Goal: Information Seeking & Learning: Learn about a topic

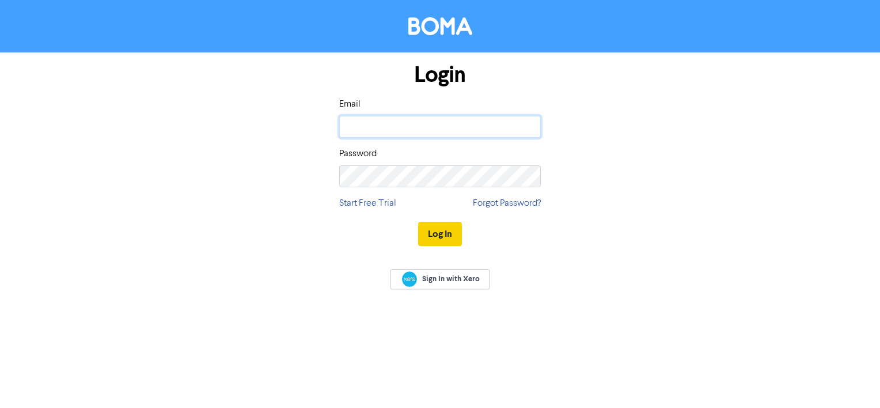
type input "[PERSON_NAME][EMAIL_ADDRESS][DOMAIN_NAME]"
click at [438, 230] on button "Log In" at bounding box center [440, 234] width 44 height 24
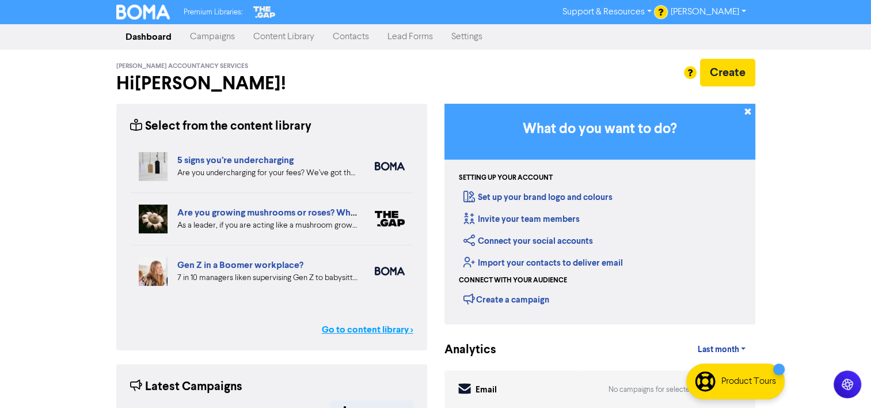
click at [344, 330] on link "Go to content library >" at bounding box center [368, 329] width 92 height 14
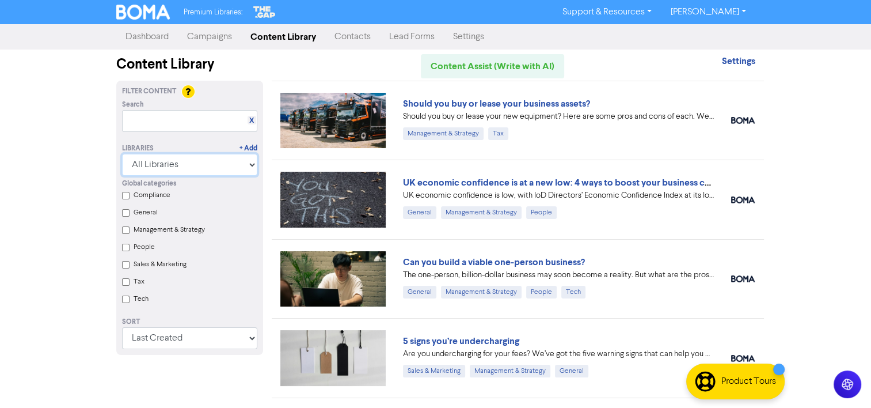
click at [251, 166] on select "All Libraries BOMA Other Partners The Gap Xero" at bounding box center [189, 165] width 135 height 22
select select "Xero"
click at [126, 154] on select "All Libraries BOMA Other Partners The Gap Xero" at bounding box center [189, 165] width 135 height 22
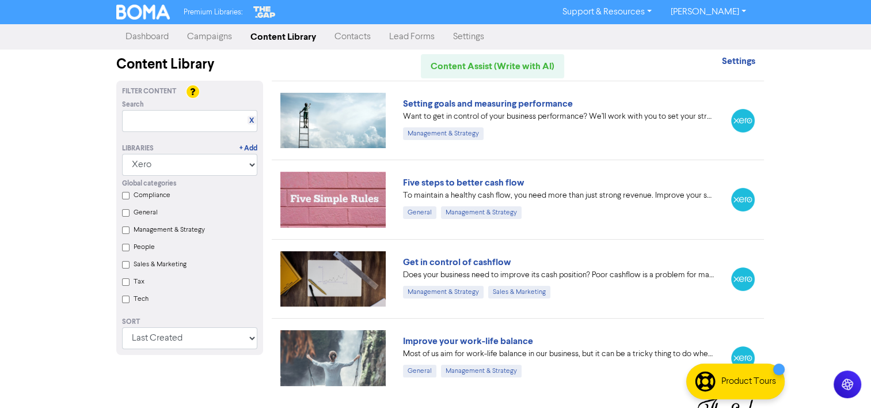
click at [128, 282] on input "Tax" at bounding box center [125, 281] width 7 height 7
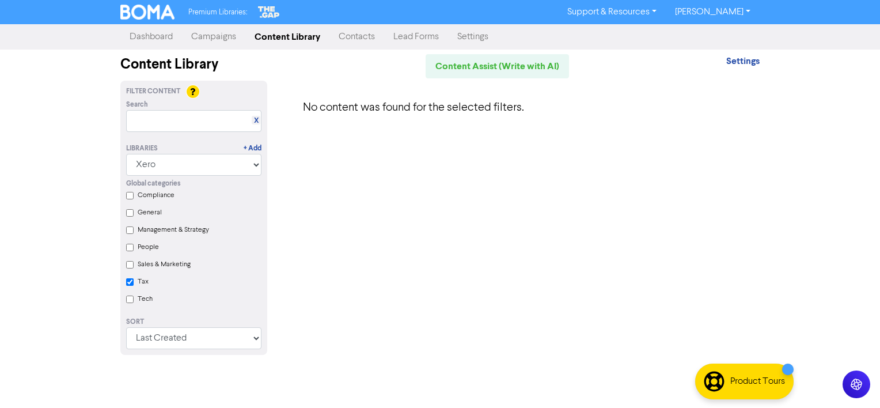
click at [128, 283] on input "Tax" at bounding box center [129, 281] width 7 height 7
checkbox input "false"
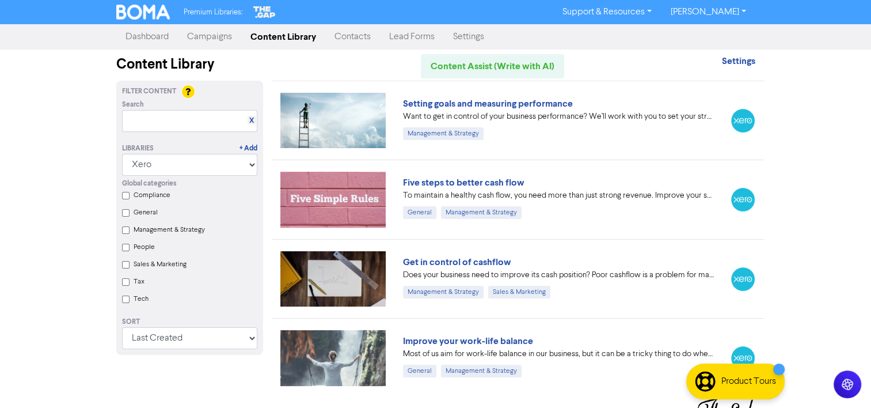
click at [470, 188] on div "Five steps to better cash flow" at bounding box center [558, 183] width 311 height 14
click at [469, 185] on link "Five steps to better cash flow" at bounding box center [464, 183] width 122 height 12
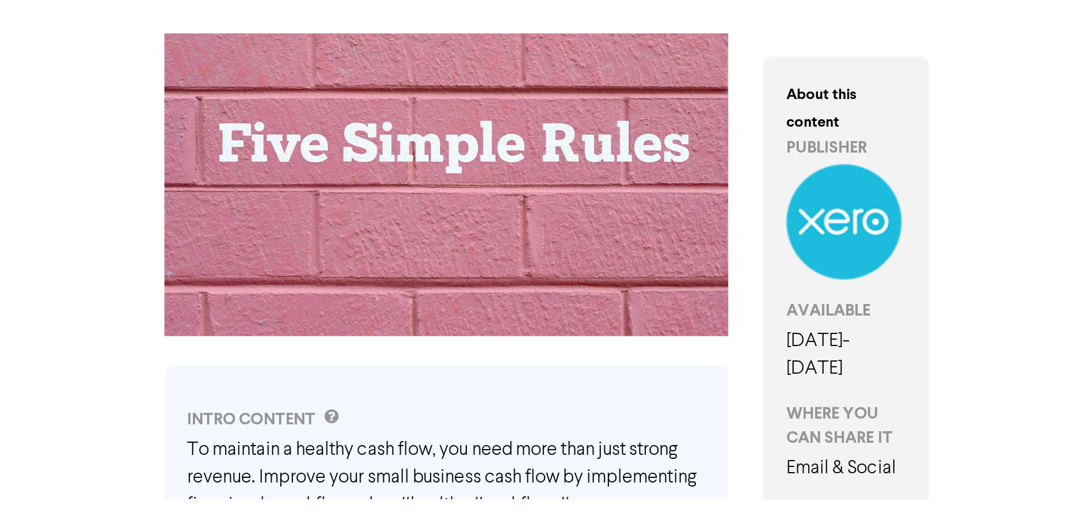
scroll to position [128, 0]
